Goal: Book appointment/travel/reservation

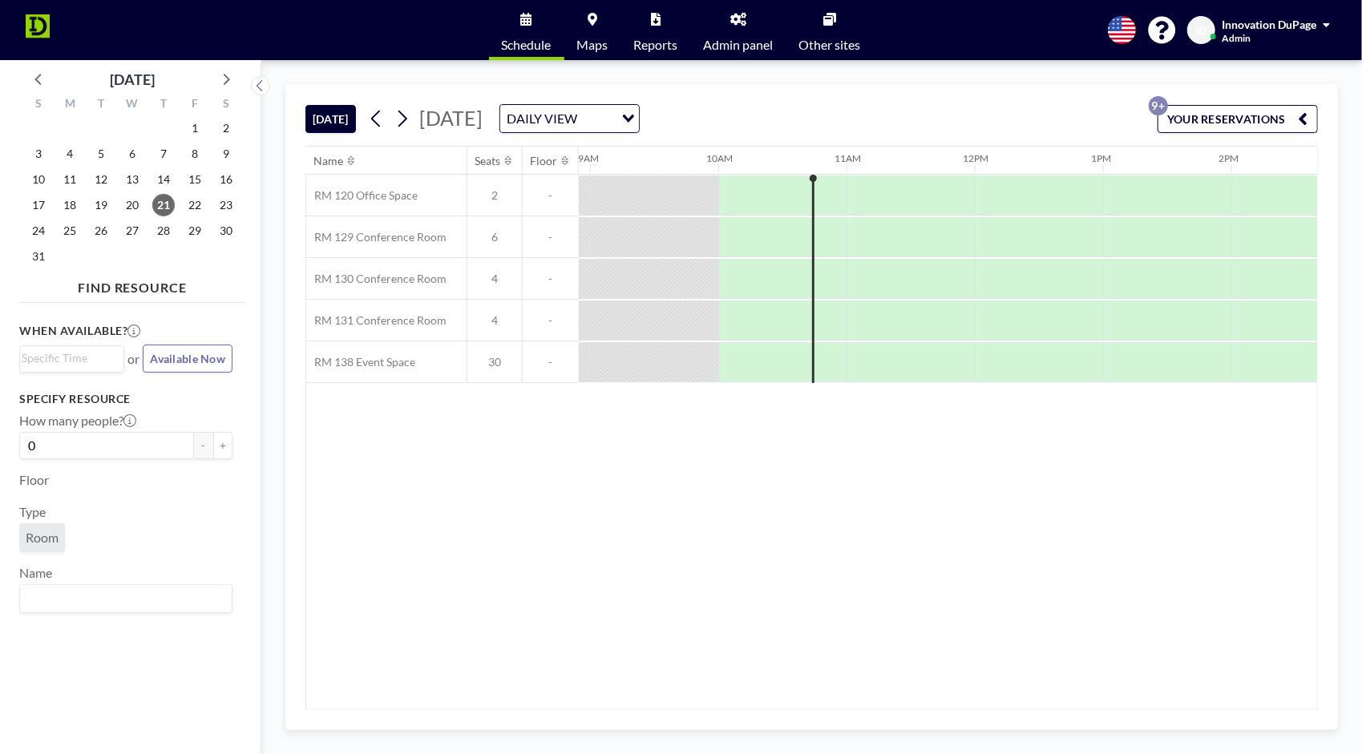
scroll to position [0, 1154]
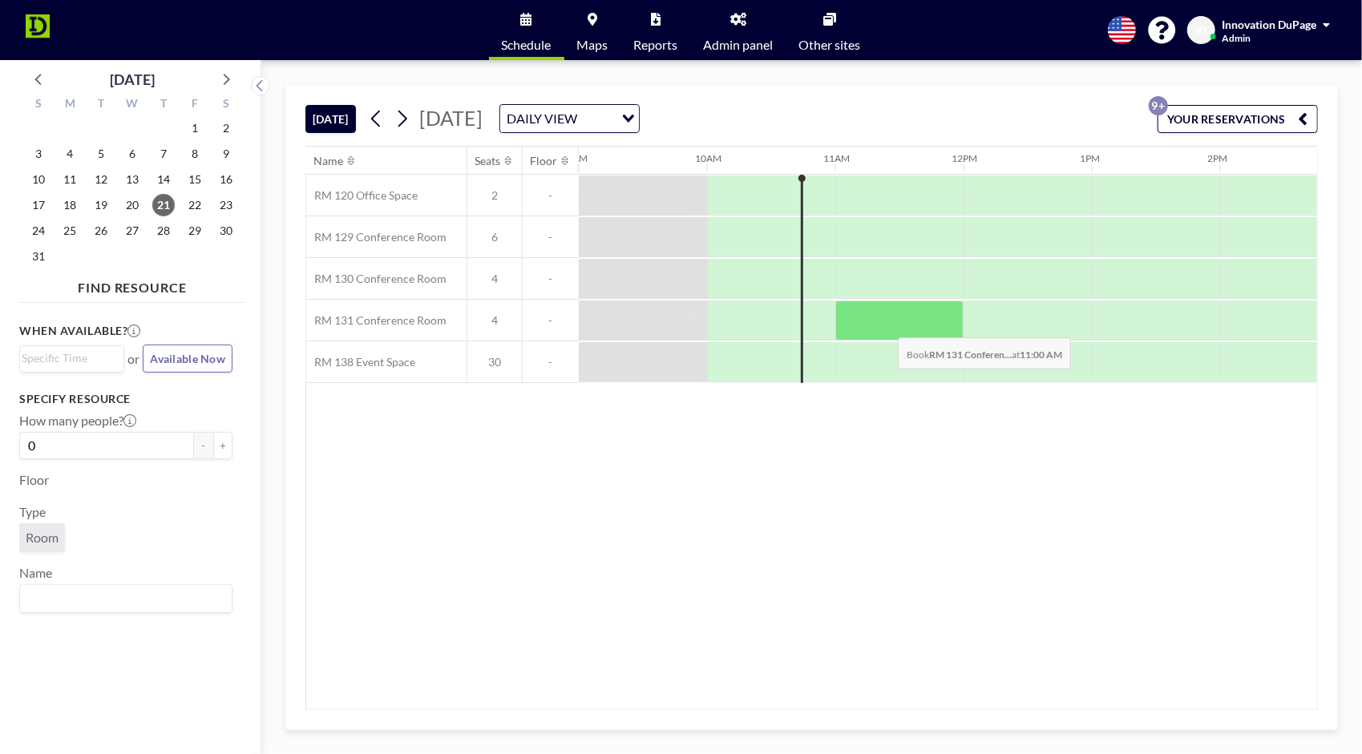
click at [886, 324] on div at bounding box center [899, 321] width 128 height 40
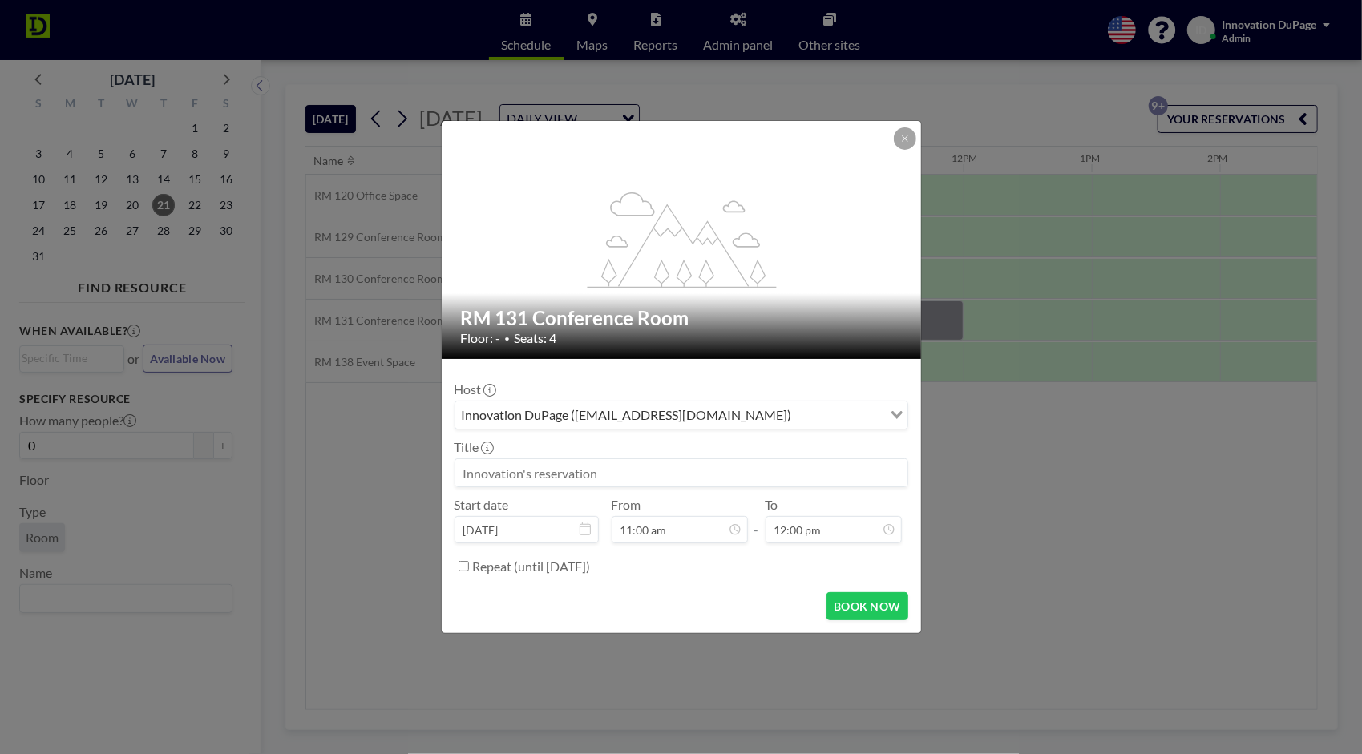
click at [672, 467] on input at bounding box center [681, 472] width 452 height 27
type input "Reserved by [PERSON_NAME]"
click at [863, 603] on button "BOOK NOW" at bounding box center [866, 606] width 81 height 28
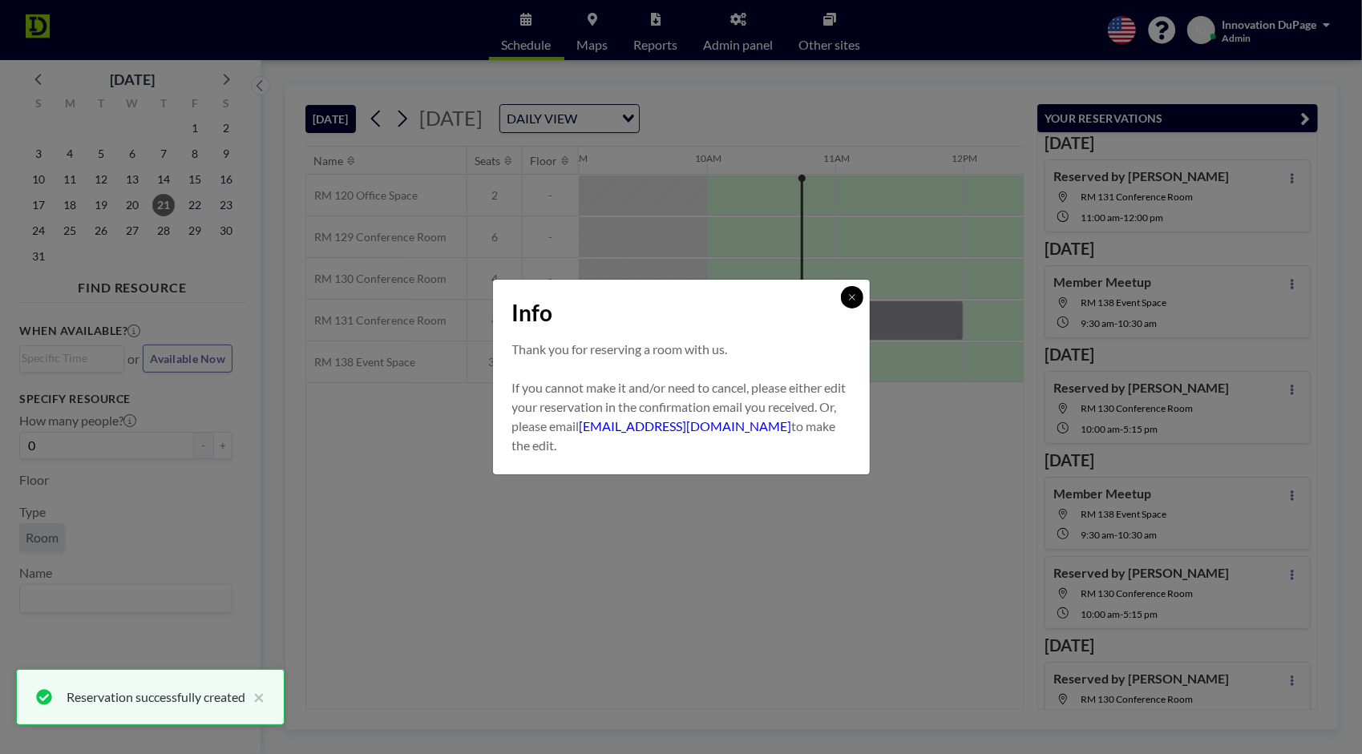
click at [858, 297] on button at bounding box center [852, 297] width 22 height 22
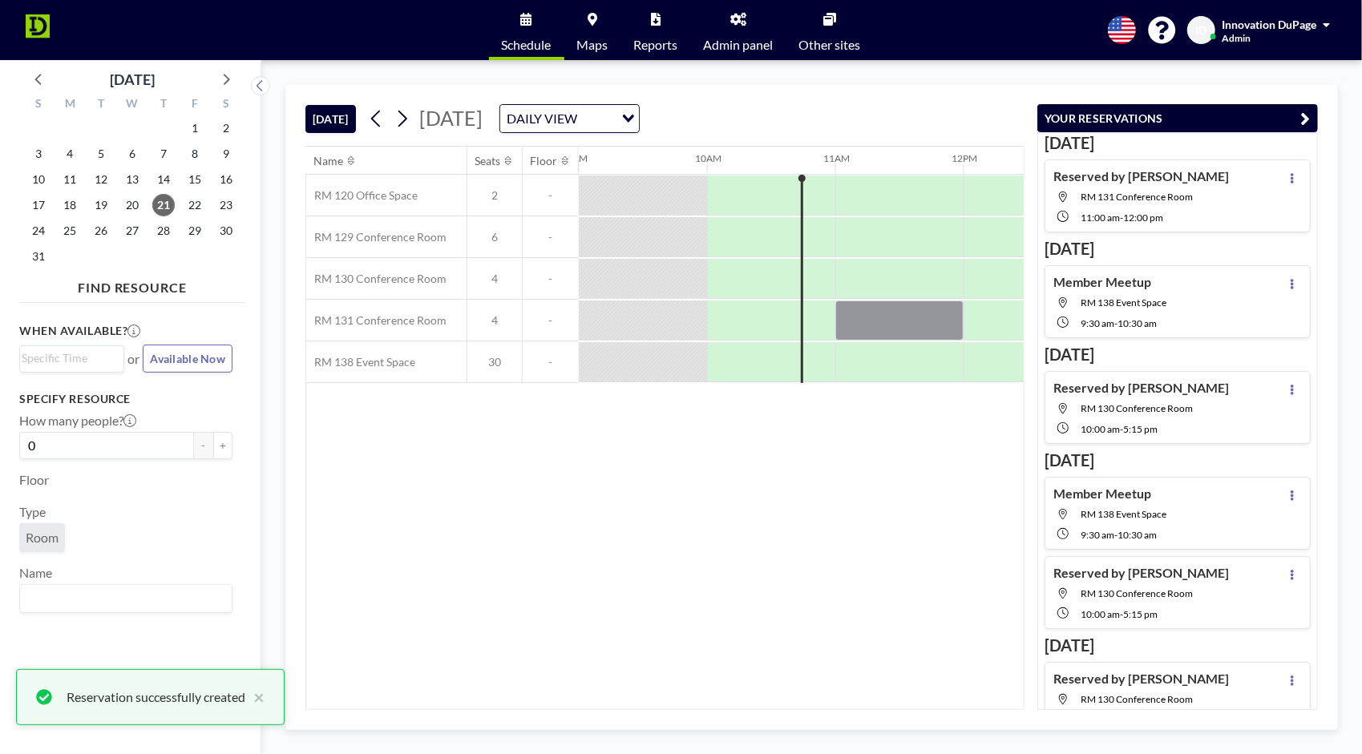
click at [1307, 116] on icon "button" at bounding box center [1306, 118] width 10 height 19
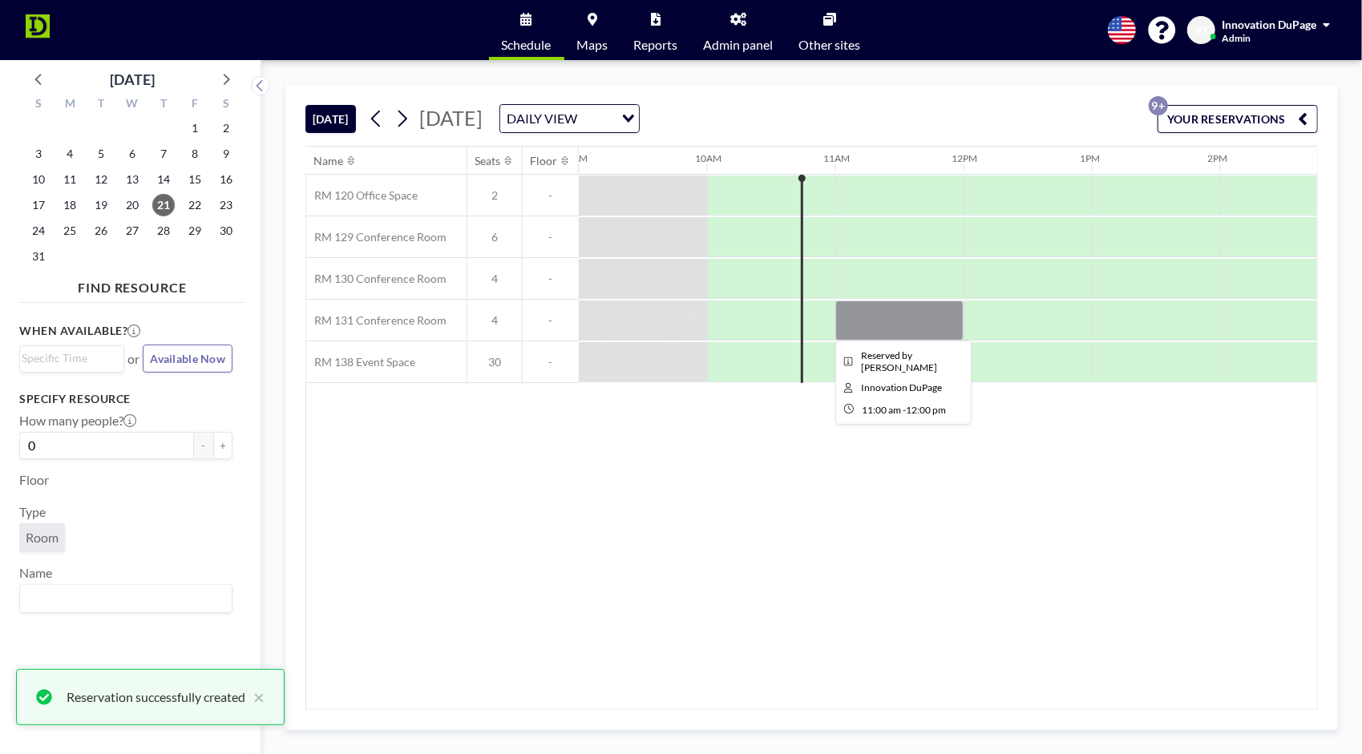
click at [871, 303] on div at bounding box center [899, 321] width 128 height 40
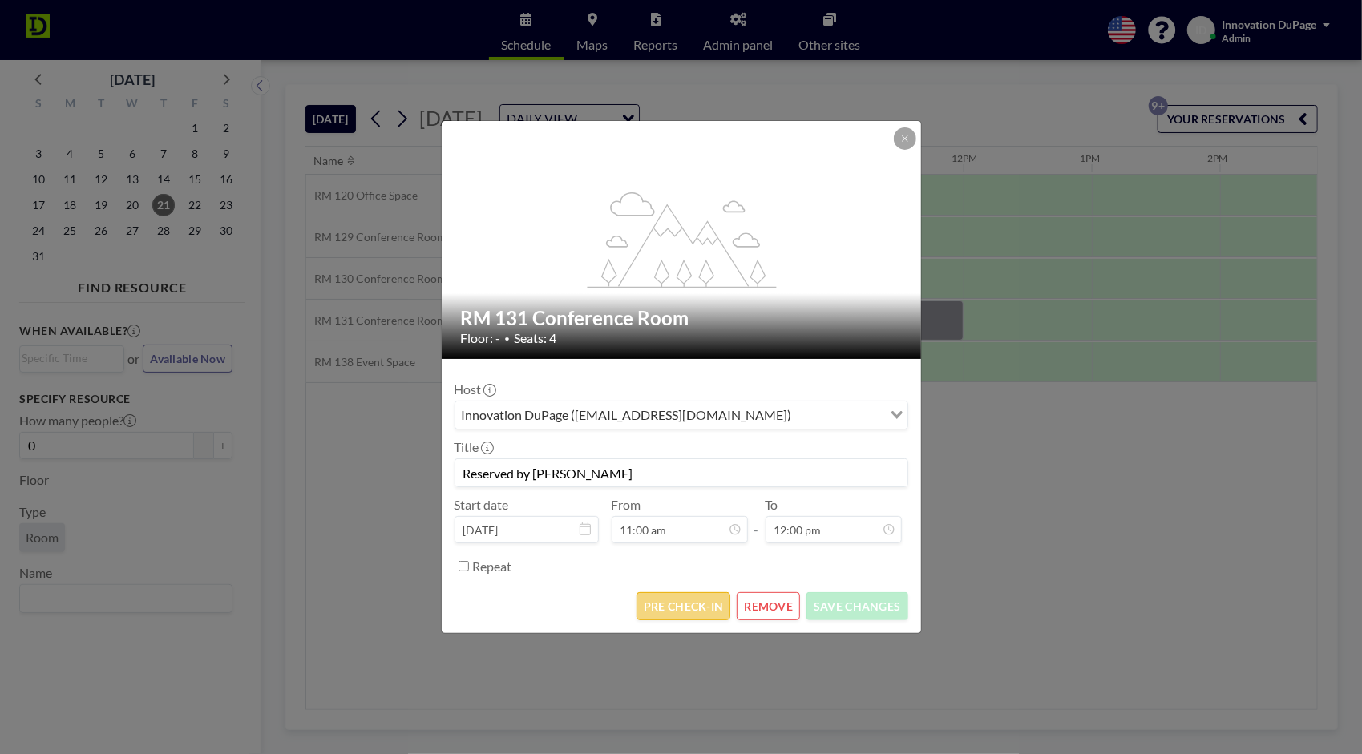
click at [694, 601] on button "PRE CHECK-IN" at bounding box center [683, 606] width 94 height 28
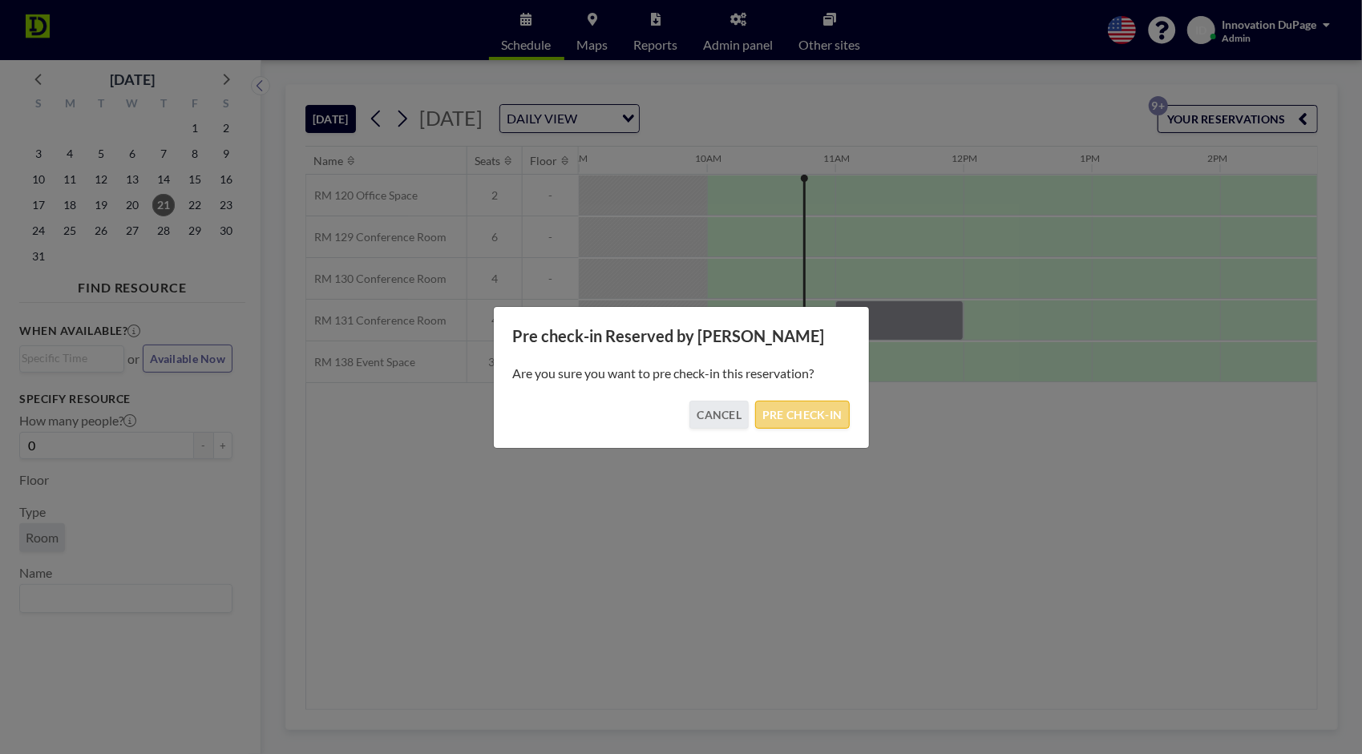
drag, startPoint x: 779, startPoint y: 411, endPoint x: 766, endPoint y: 406, distance: 14.7
click at [779, 412] on button "PRE CHECK-IN" at bounding box center [802, 415] width 94 height 28
